Goal: Navigation & Orientation: Find specific page/section

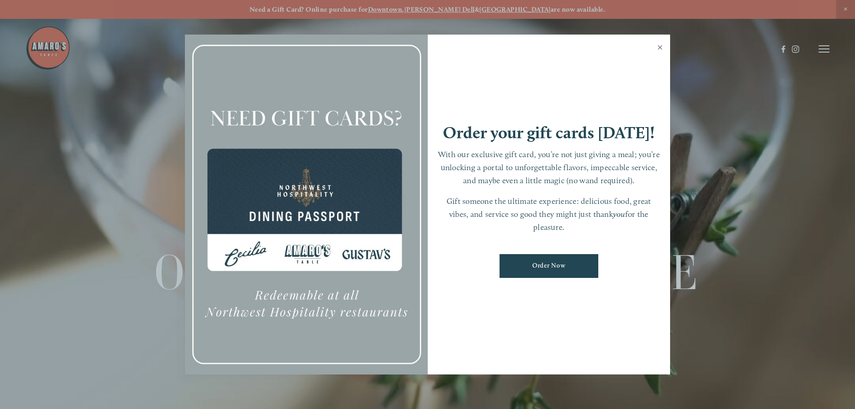
click at [661, 44] on link "Close" at bounding box center [660, 48] width 18 height 25
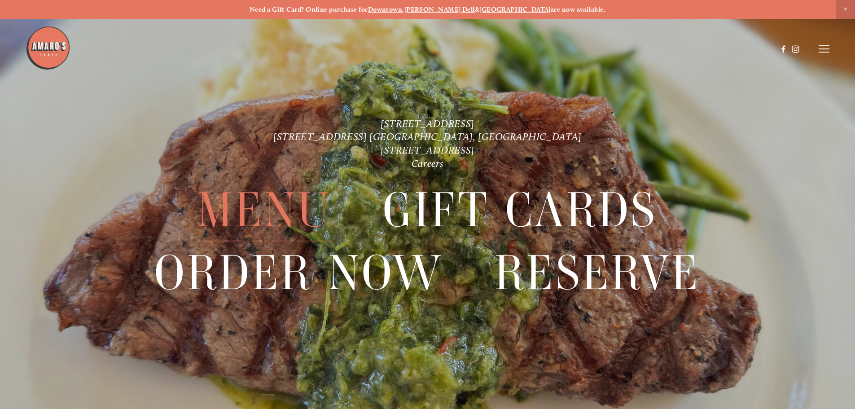
click at [272, 225] on span "Menu" at bounding box center [264, 211] width 134 height 62
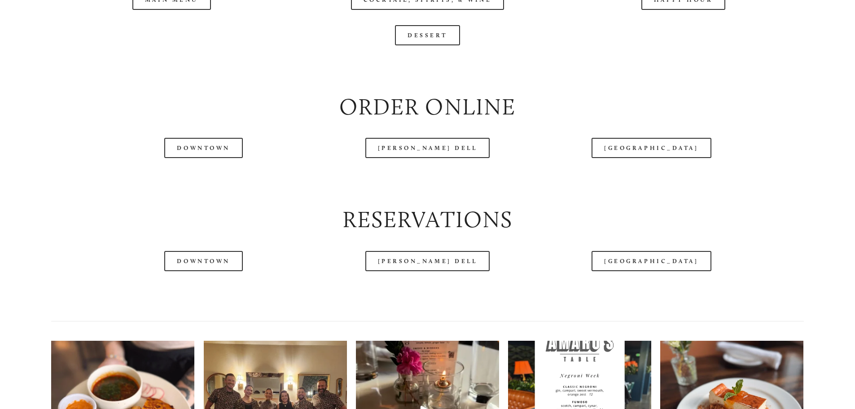
scroll to position [1122, 0]
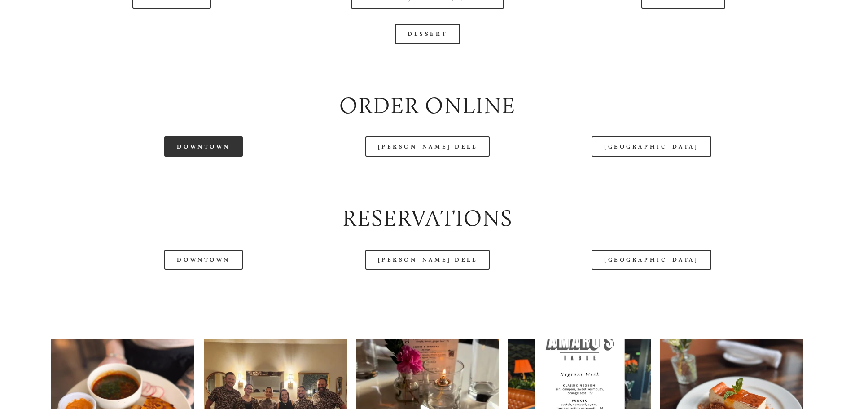
click at [207, 157] on link "Downtown" at bounding box center [203, 146] width 78 height 20
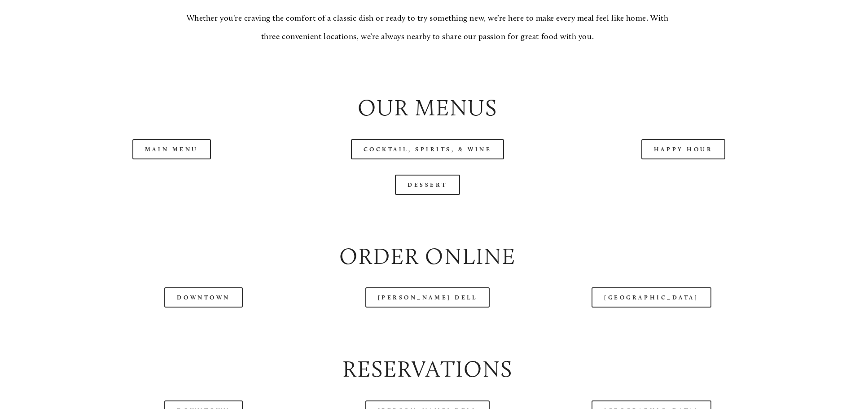
scroll to position [987, 0]
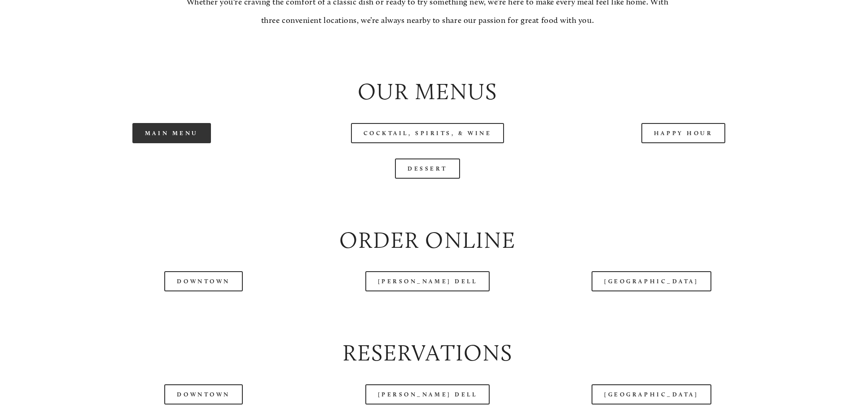
click at [162, 143] on link "Main Menu" at bounding box center [171, 133] width 79 height 20
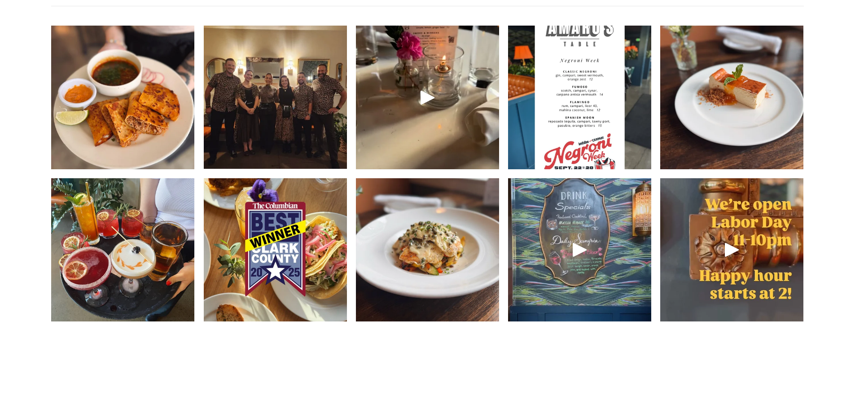
scroll to position [1436, 0]
